Goal: Task Accomplishment & Management: Complete application form

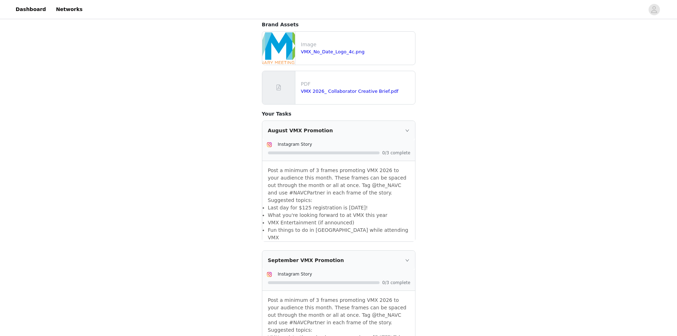
scroll to position [107, 0]
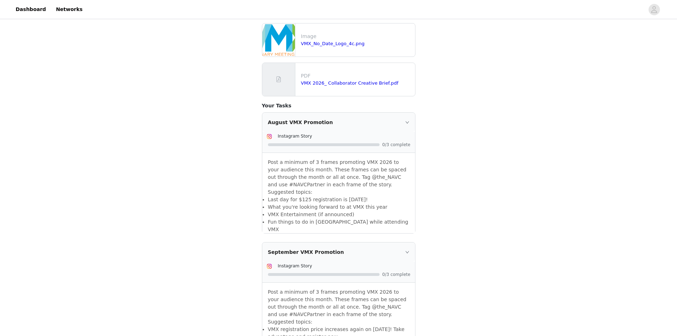
click at [385, 143] on span "0/3 complete" at bounding box center [397, 145] width 28 height 4
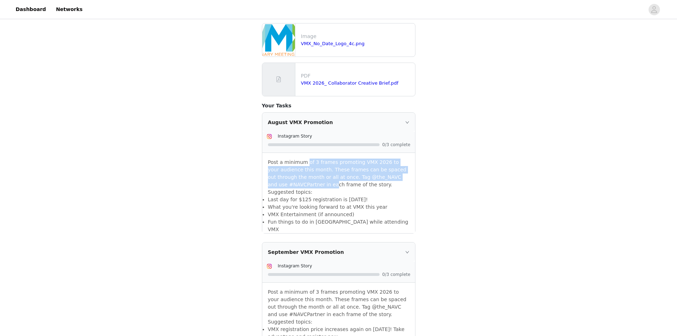
drag, startPoint x: 305, startPoint y: 154, endPoint x: 314, endPoint y: 199, distance: 45.3
click at [314, 198] on div "Post a minimum of 3 frames promoting VMX 2026 to your audience this month. Thes…" at bounding box center [338, 193] width 153 height 80
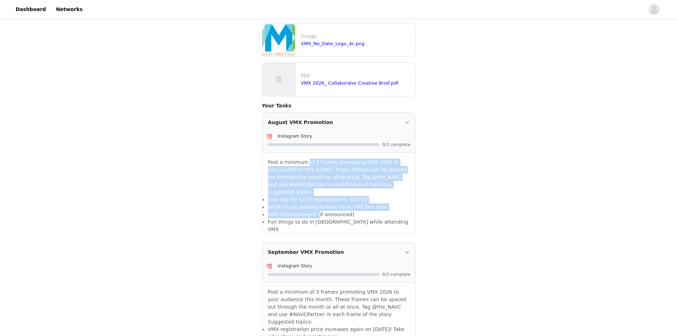
click at [314, 211] on li "VMX Entertainment (if announced)" at bounding box center [339, 214] width 142 height 7
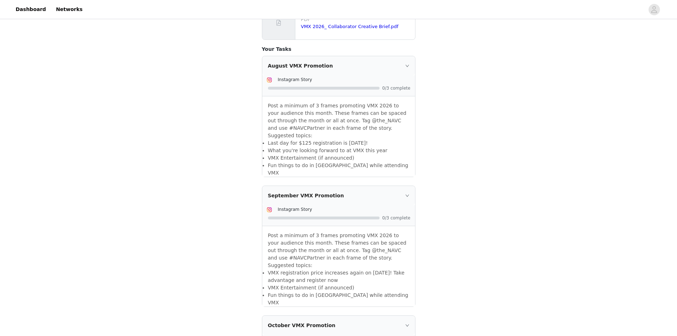
scroll to position [178, 0]
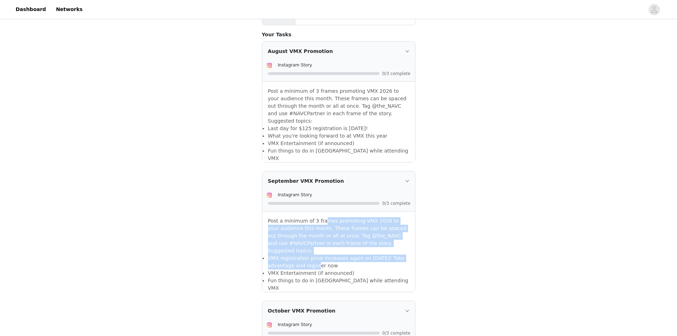
drag, startPoint x: 320, startPoint y: 202, endPoint x: 313, endPoint y: 242, distance: 40.9
click at [313, 240] on div "Post a minimum of 3 frames promoting VMX 2026 to your audience this month. Thes…" at bounding box center [338, 252] width 153 height 80
click at [313, 270] on li "VMX Entertainment (if announced)" at bounding box center [339, 273] width 142 height 7
click at [310, 243] on div "Post a minimum of 3 frames promoting VMX 2026 to your audience this month. Thes…" at bounding box center [338, 252] width 153 height 80
click at [310, 270] on li "VMX Entertainment (if announced)" at bounding box center [339, 273] width 142 height 7
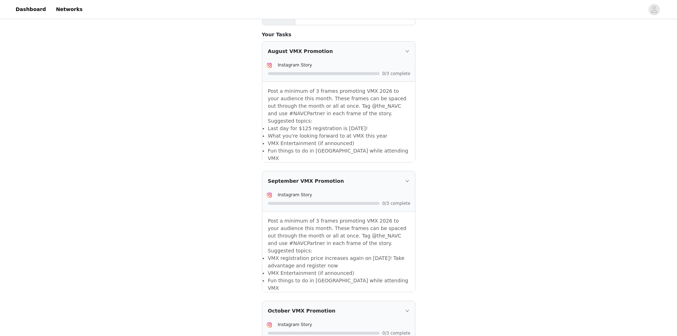
click at [405, 171] on div "September VMX Promotion" at bounding box center [338, 180] width 153 height 19
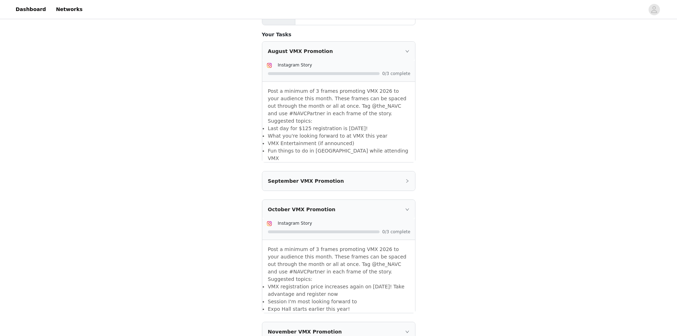
click at [405, 179] on icon "icon: right" at bounding box center [407, 181] width 4 height 4
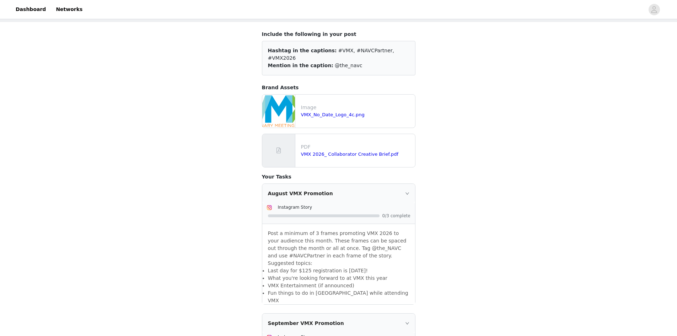
scroll to position [0, 0]
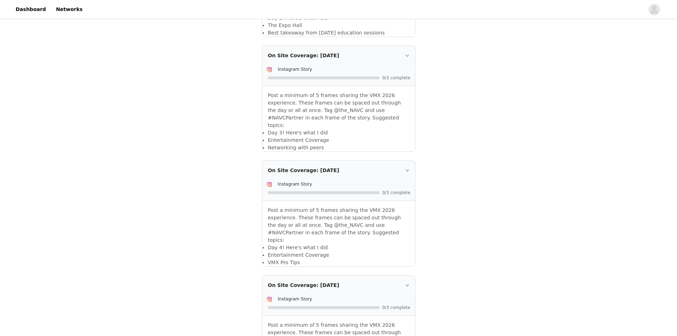
scroll to position [1147, 0]
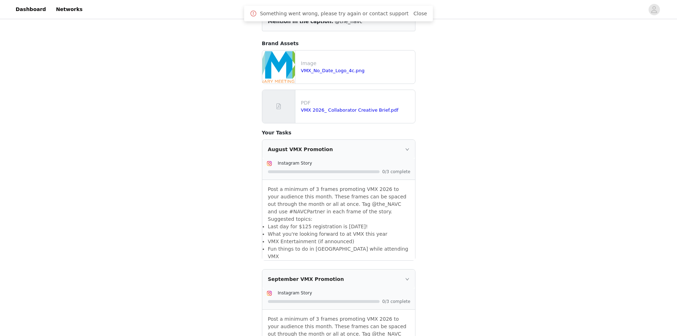
scroll to position [0, 0]
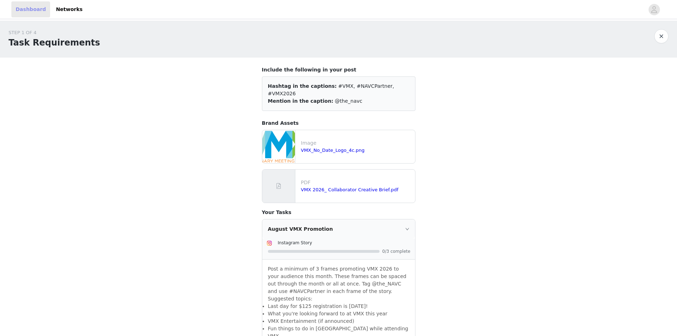
click at [34, 12] on link "Dashboard" at bounding box center [30, 9] width 39 height 16
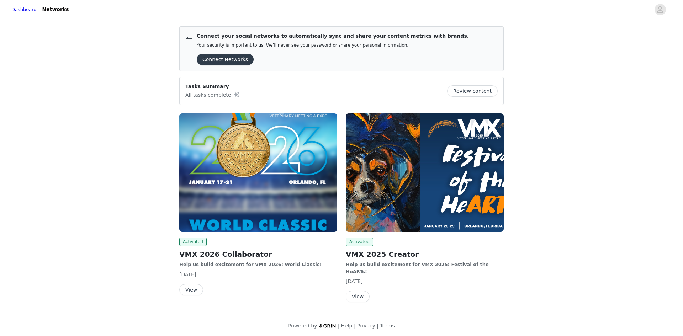
click at [467, 92] on button "Review content" at bounding box center [472, 90] width 51 height 11
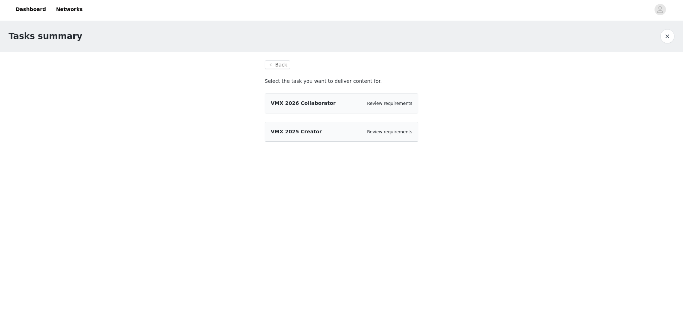
click at [314, 108] on div "VMX 2026 Collaborator Review requirements" at bounding box center [341, 103] width 153 height 19
click at [398, 138] on div "VMX 2025 Creator Review requirements" at bounding box center [341, 131] width 153 height 19
click at [398, 132] on link "Review requirements" at bounding box center [389, 131] width 45 height 5
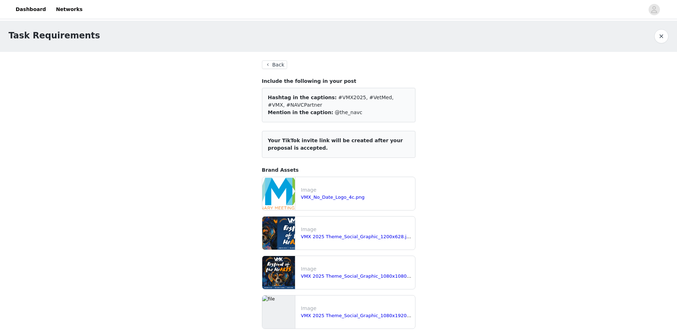
click at [275, 62] on button "Back" at bounding box center [275, 64] width 26 height 9
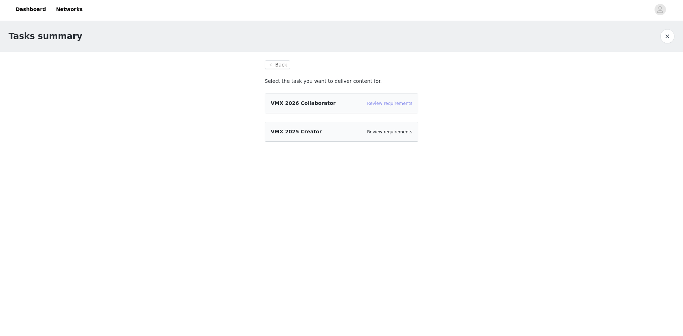
click at [393, 105] on link "Review requirements" at bounding box center [389, 103] width 45 height 5
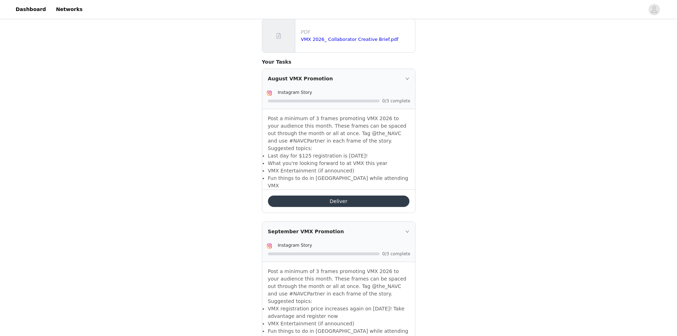
scroll to position [249, 0]
